Goal: Task Accomplishment & Management: Manage account settings

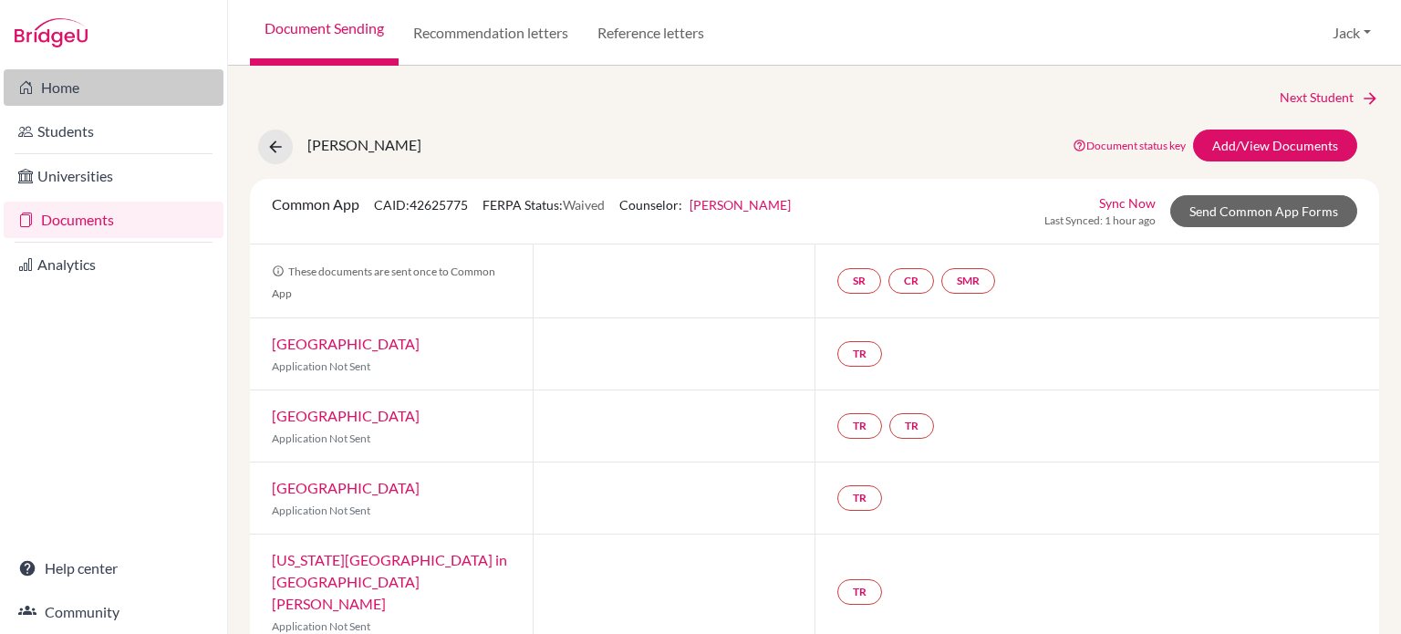
click at [56, 95] on link "Home" at bounding box center [114, 87] width 220 height 36
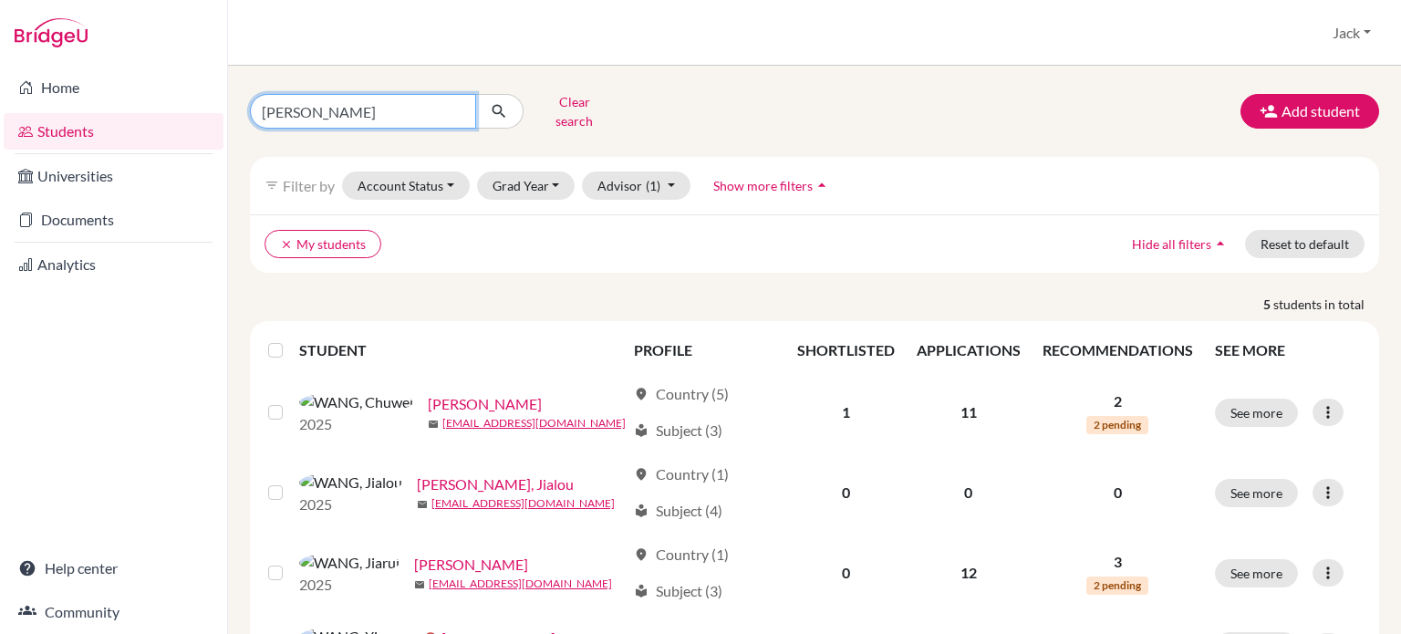
drag, startPoint x: 316, startPoint y: 108, endPoint x: 148, endPoint y: 109, distance: 167.9
click at [148, 109] on div "Home Students Universities Documents Analytics Help center Community Students o…" at bounding box center [700, 317] width 1401 height 634
type input "qiu"
click button "submit" at bounding box center [499, 111] width 48 height 35
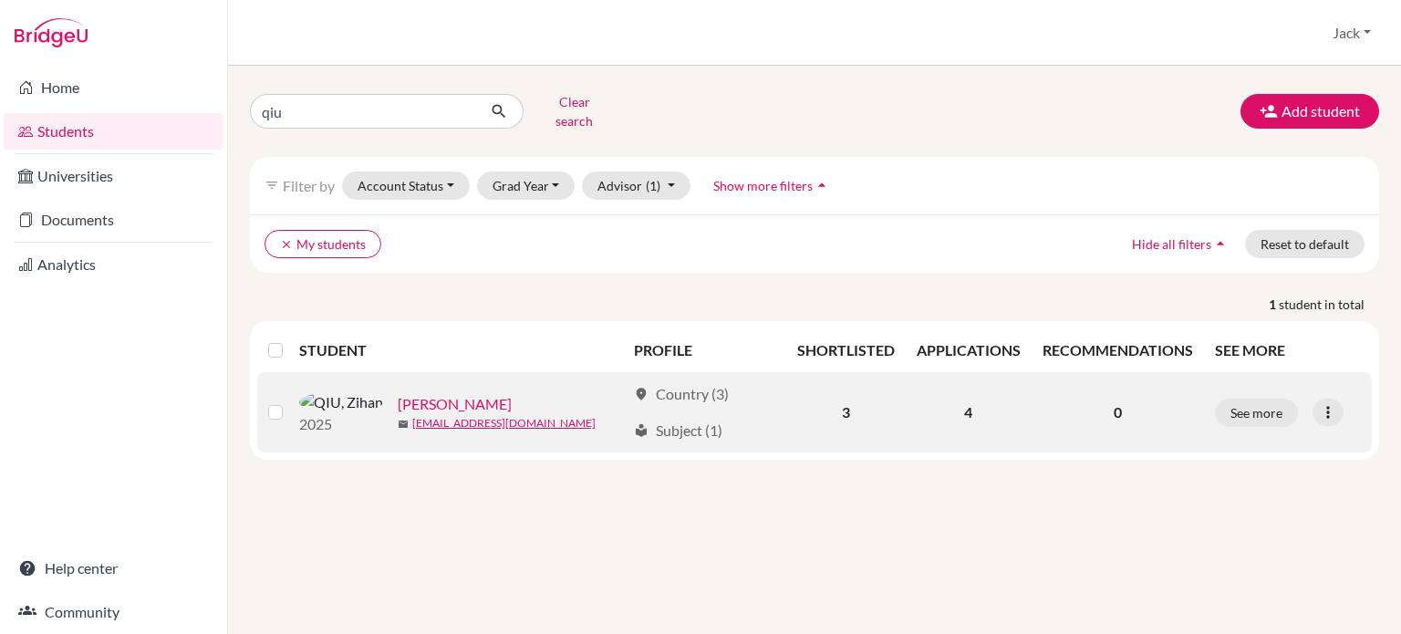
click at [399, 393] on link "[PERSON_NAME]" at bounding box center [455, 404] width 114 height 22
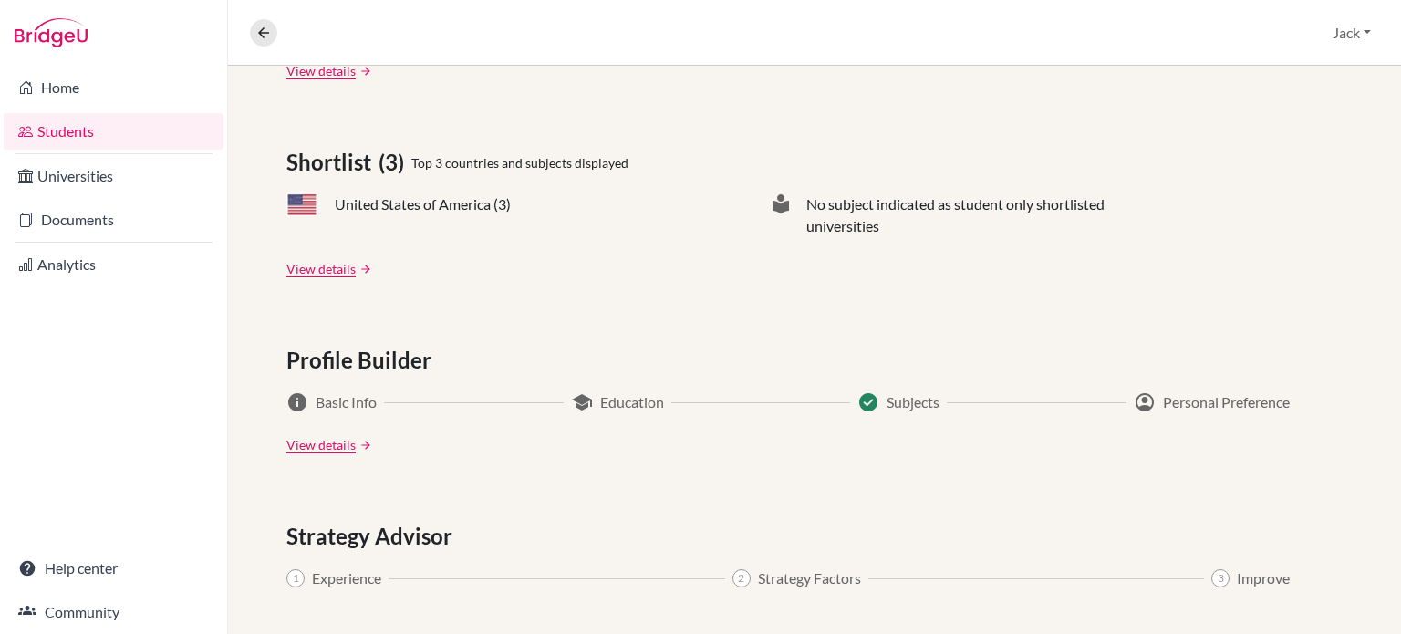
scroll to position [274, 0]
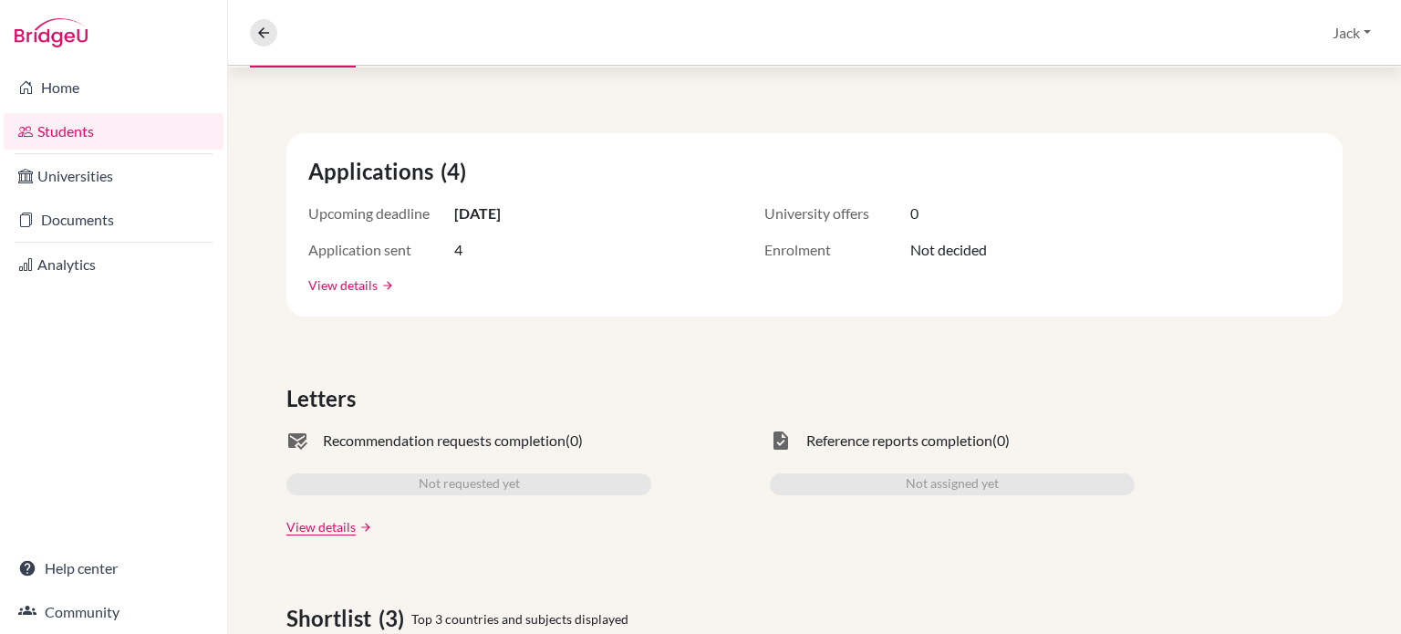
click at [341, 289] on link "View details" at bounding box center [342, 285] width 69 height 19
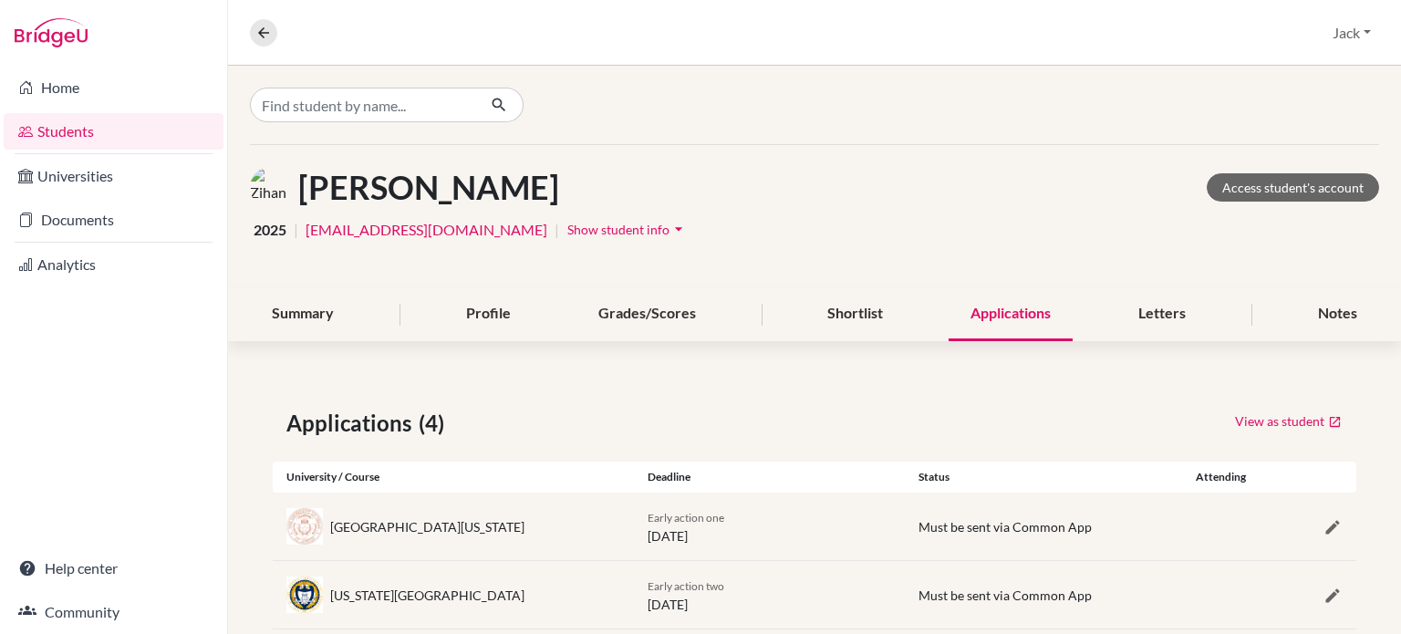
scroll to position [172, 0]
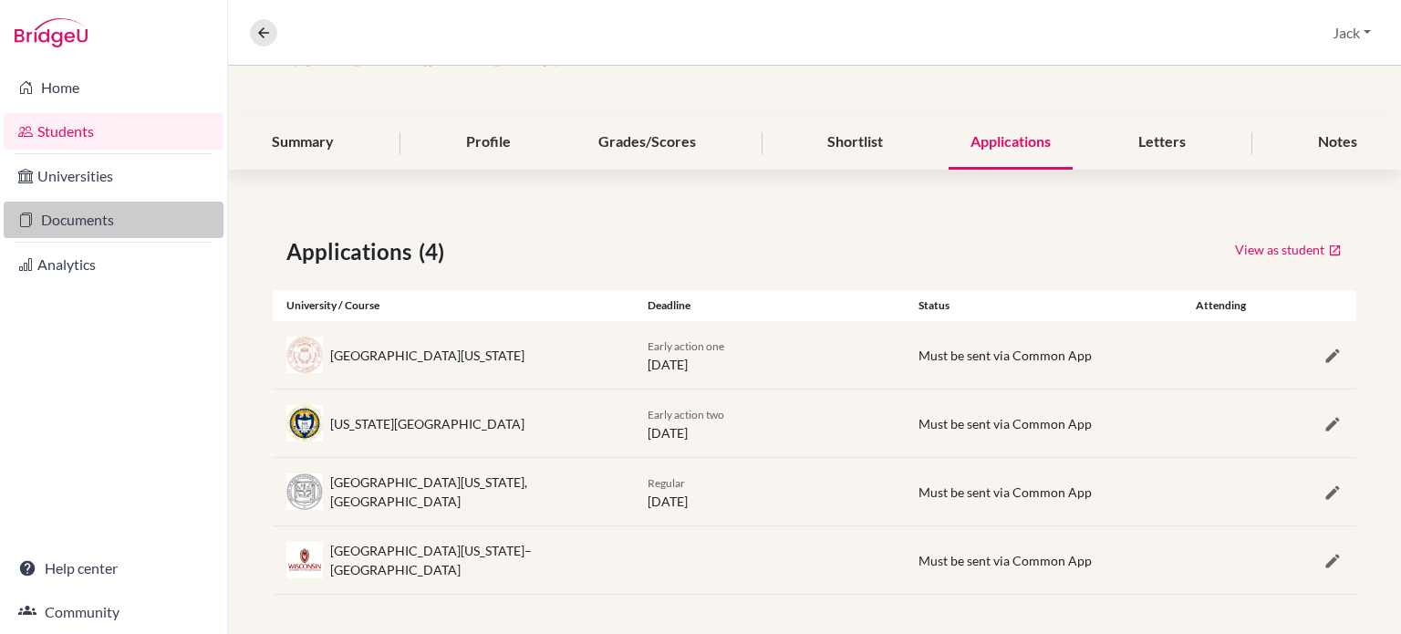
click at [81, 218] on link "Documents" at bounding box center [114, 220] width 220 height 36
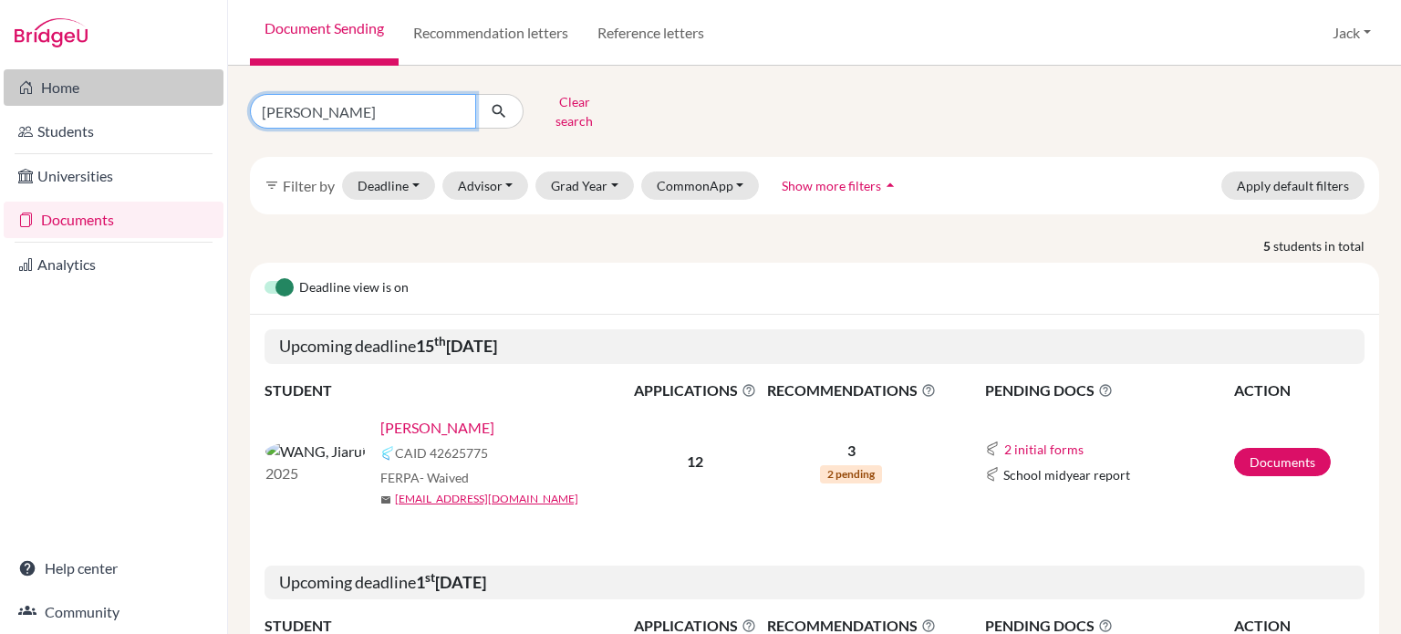
drag, startPoint x: 325, startPoint y: 104, endPoint x: 172, endPoint y: 91, distance: 152.9
click at [172, 94] on div "Home Students Universities Documents Analytics Help center Community Document S…" at bounding box center [700, 317] width 1401 height 634
type input "qiu"
click button "submit" at bounding box center [499, 111] width 48 height 35
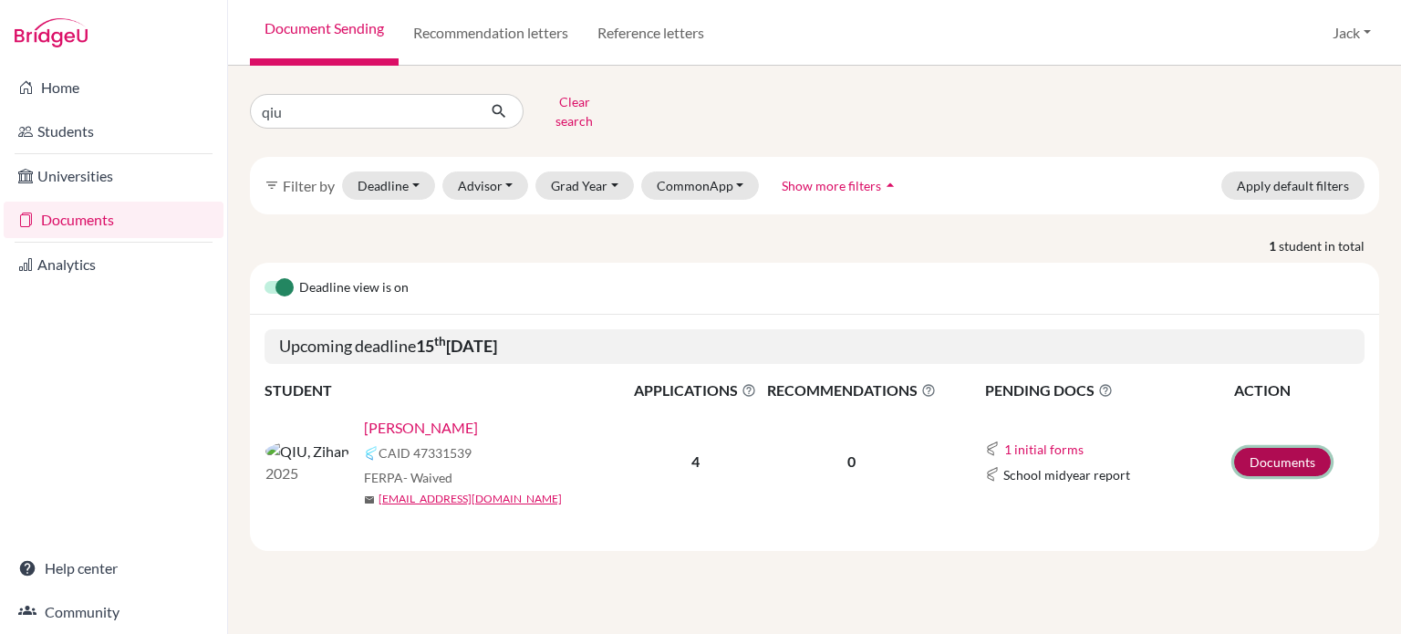
click at [1261, 448] on link "Documents" at bounding box center [1282, 462] width 97 height 28
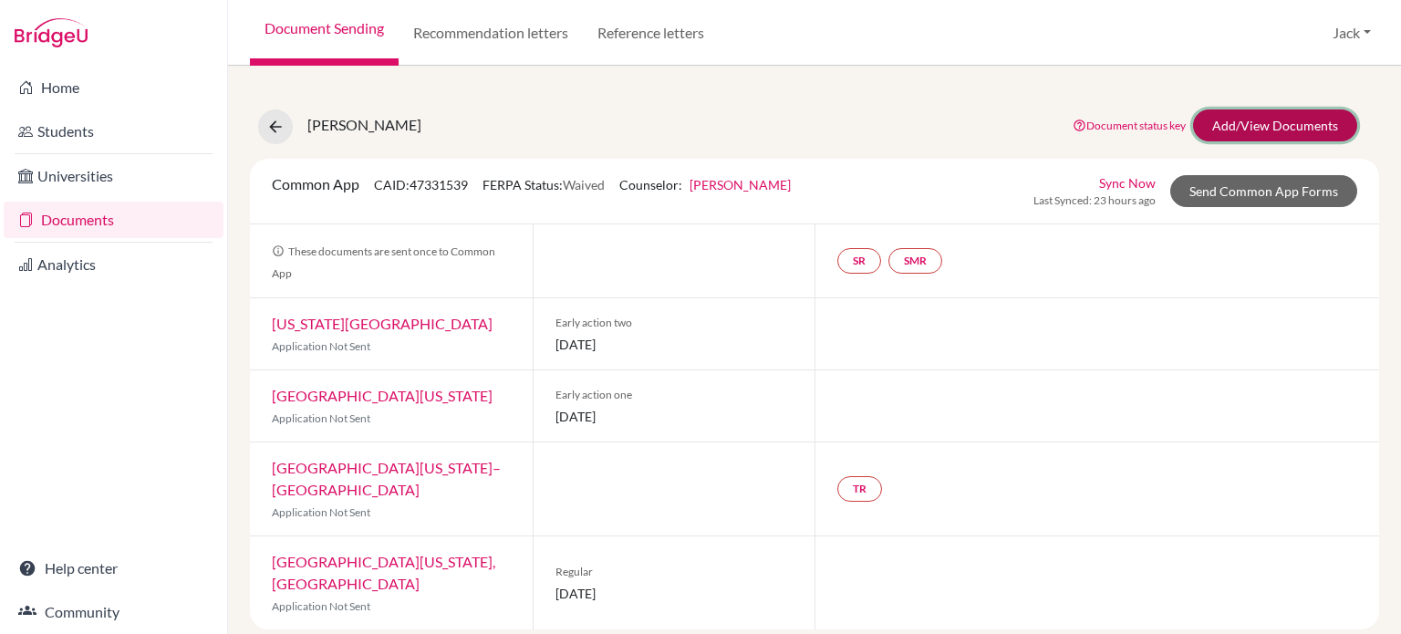
click at [1255, 133] on link "Add/View Documents" at bounding box center [1275, 125] width 164 height 32
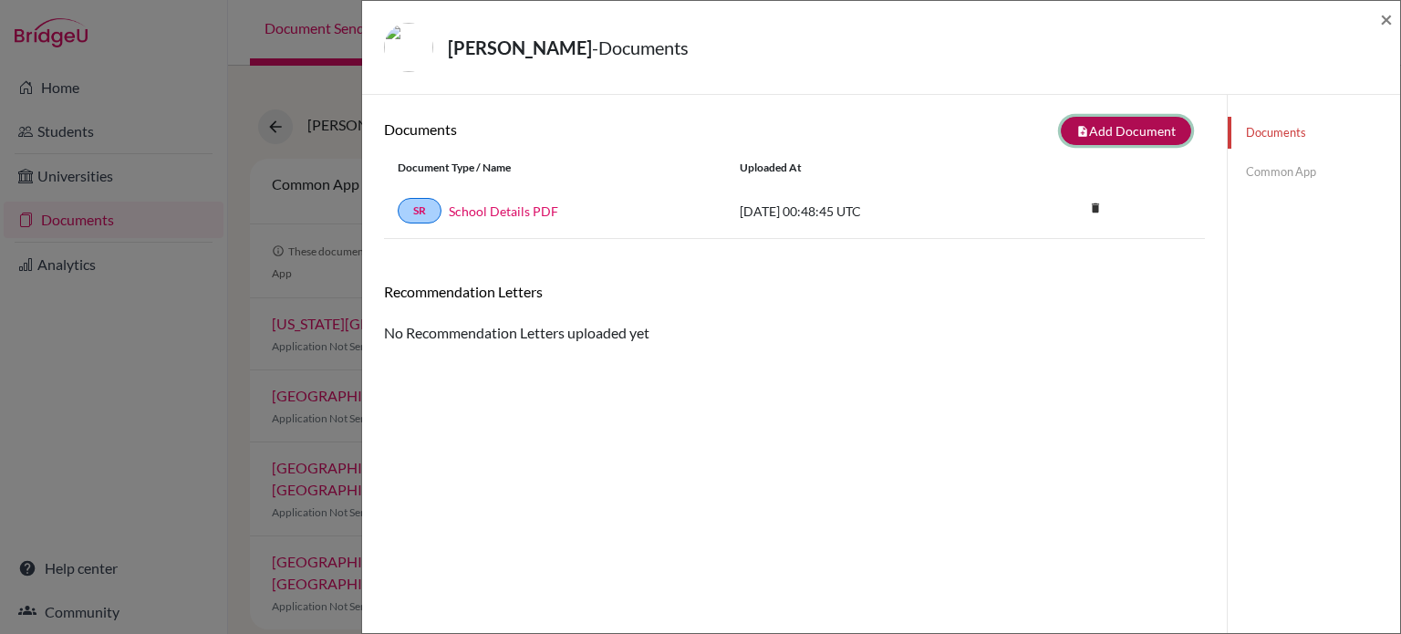
click at [1107, 124] on button "note_add Add Document" at bounding box center [1126, 131] width 130 height 28
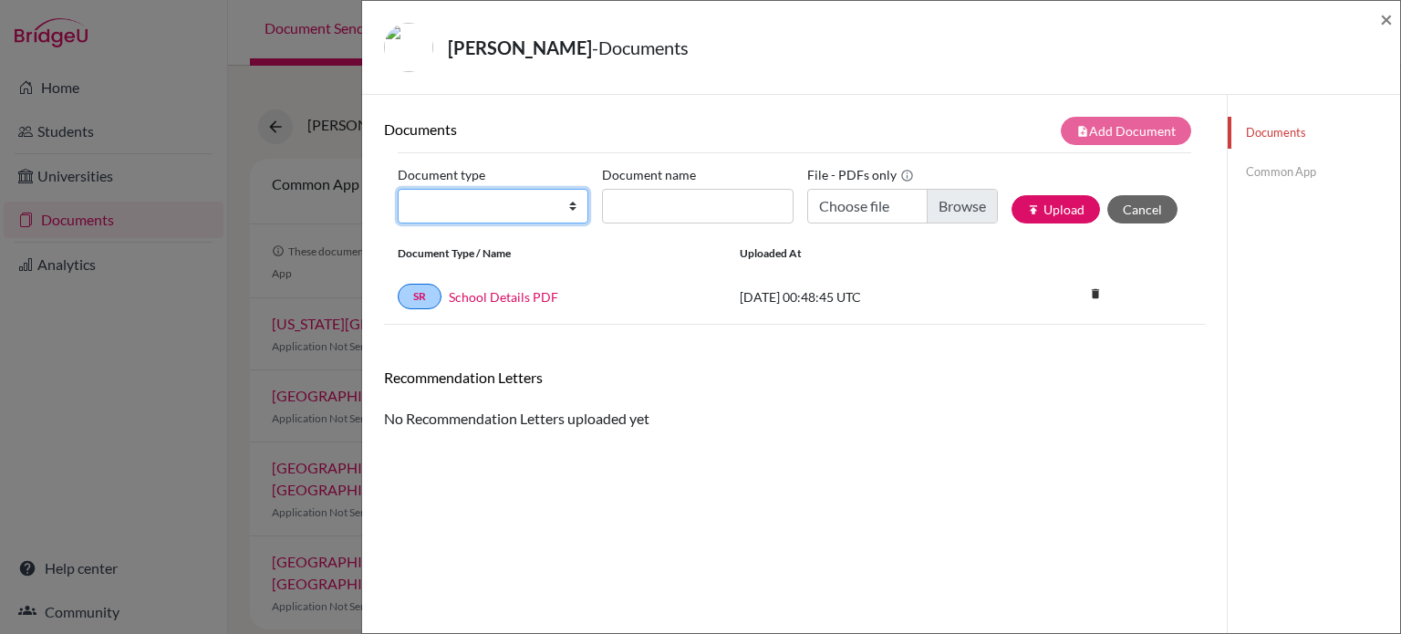
drag, startPoint x: 568, startPoint y: 202, endPoint x: 557, endPoint y: 203, distance: 11.1
click at [565, 203] on select "Change explanation for Common App reports Counselor recommendation Internationa…" at bounding box center [493, 206] width 191 height 35
select select "2"
click at [398, 189] on select "Change explanation for Common App reports Counselor recommendation Internationa…" at bounding box center [493, 206] width 191 height 35
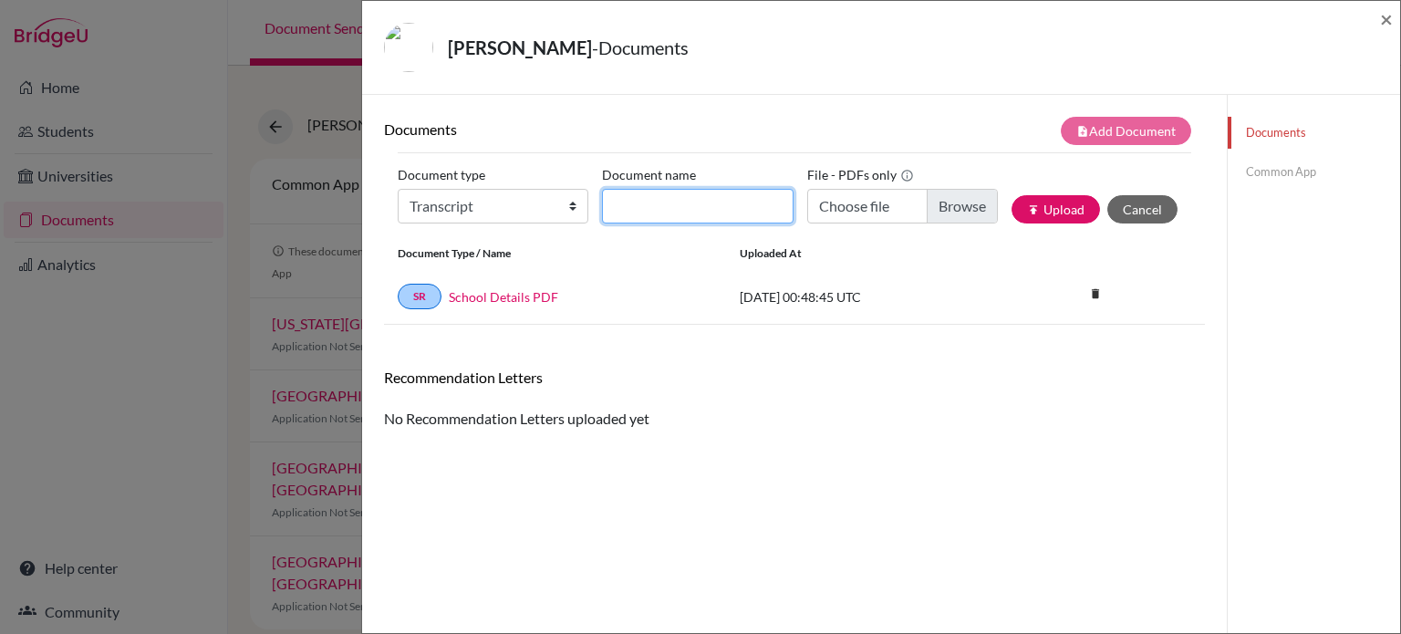
click at [715, 202] on input "Document name" at bounding box center [697, 206] width 191 height 35
type input "Transcript"
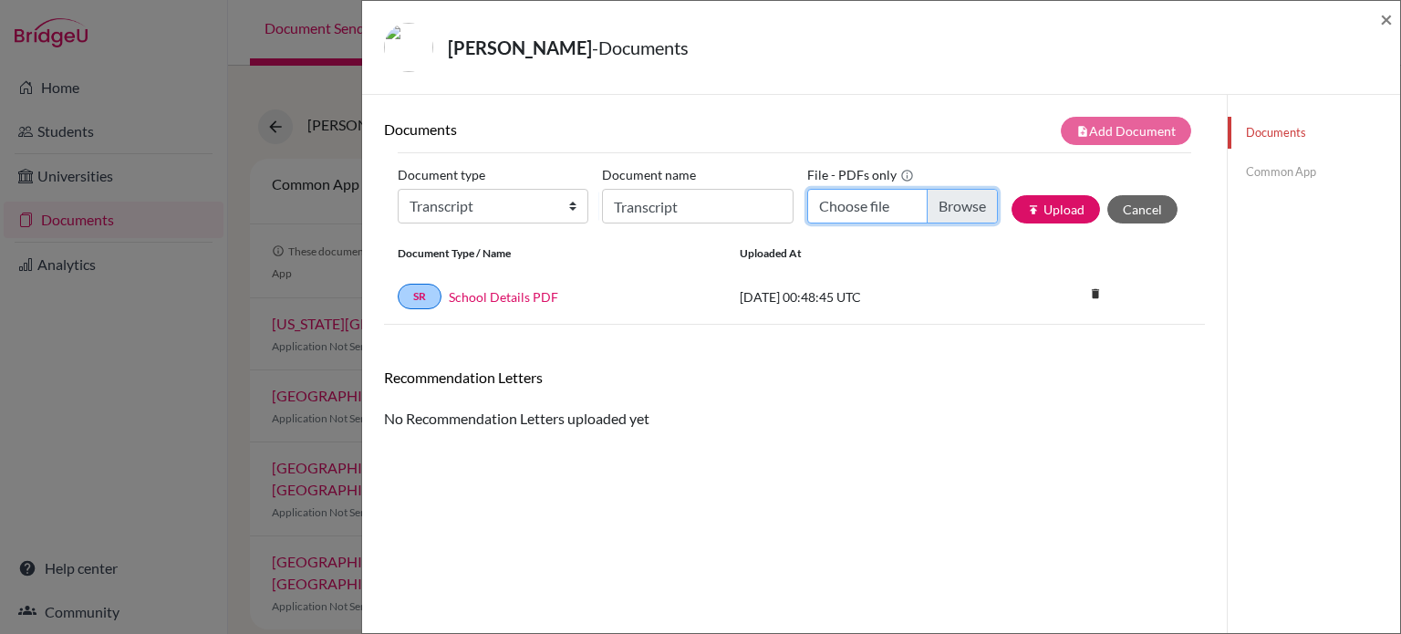
click at [953, 209] on input "Choose file" at bounding box center [902, 206] width 191 height 35
type input "C:\fakepath\Edward Qiu.pdf"
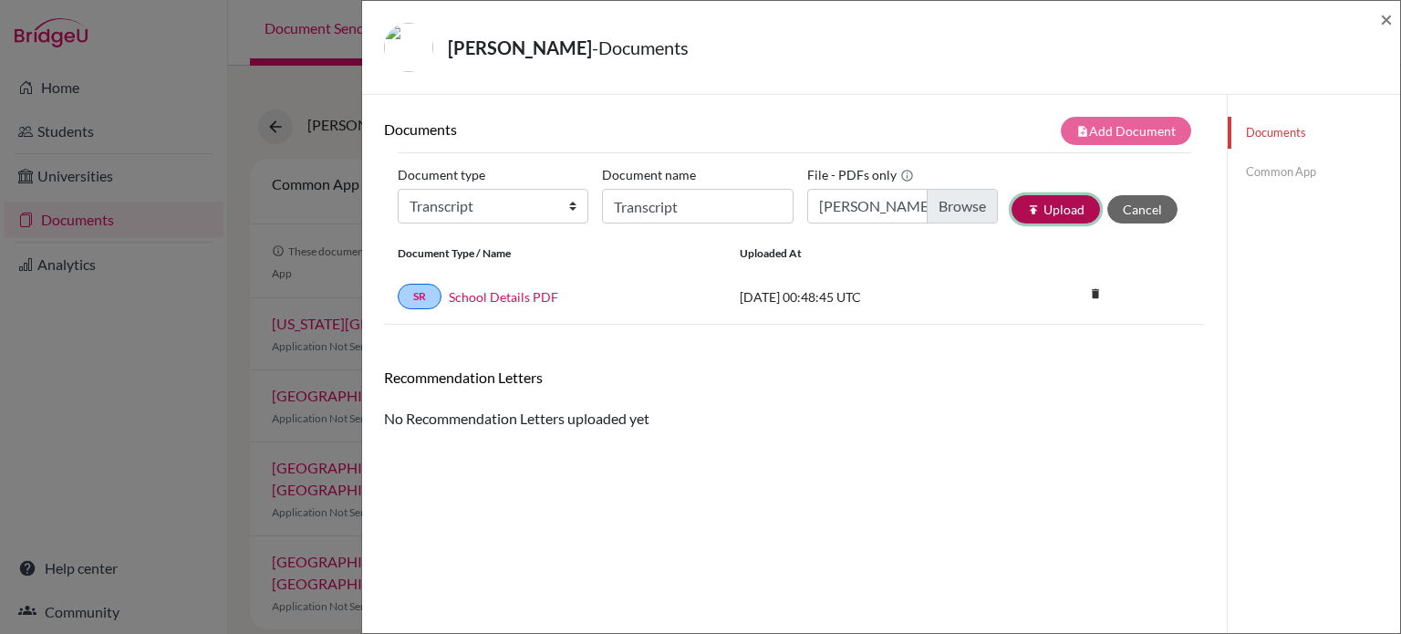
click at [1031, 207] on button "publish Upload" at bounding box center [1056, 209] width 89 height 28
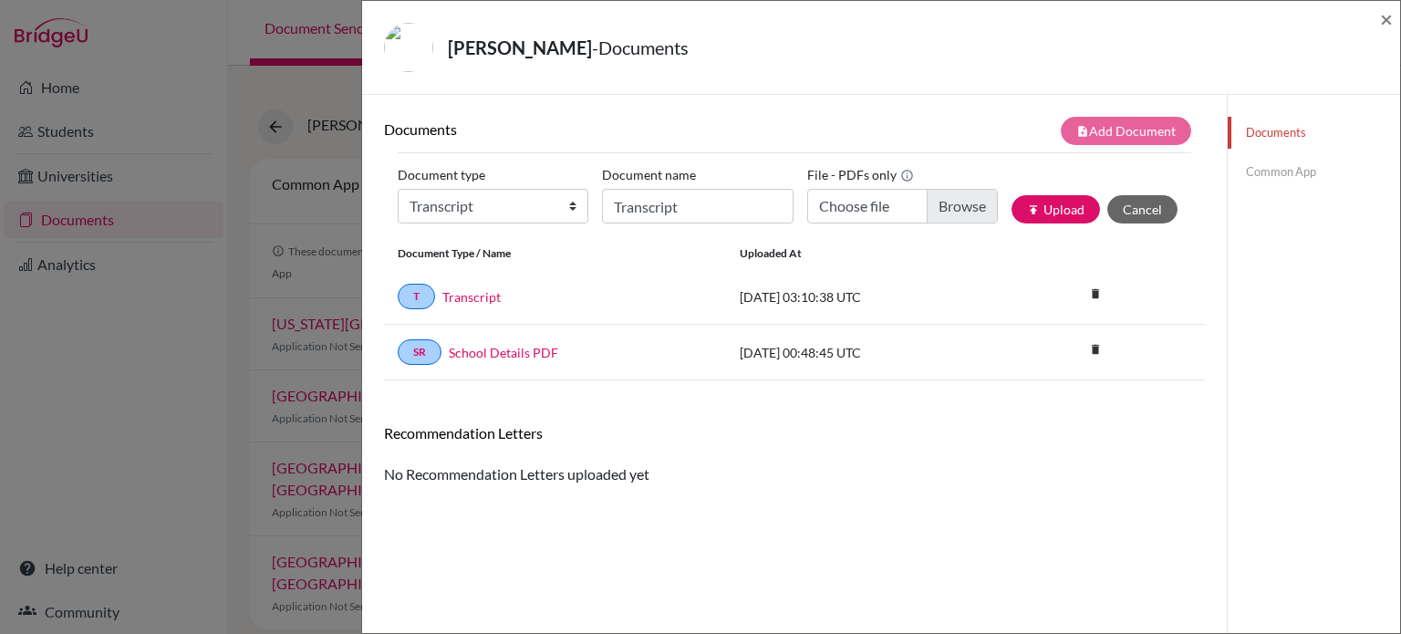
click at [85, 384] on div "QIU, Zihan - Documents × Documents note_add Add Document Document type Change e…" at bounding box center [700, 317] width 1401 height 634
drag, startPoint x: 1390, startPoint y: 21, endPoint x: 1147, endPoint y: 39, distance: 243.4
click at [1387, 21] on span "×" at bounding box center [1386, 18] width 13 height 26
